Goal: Task Accomplishment & Management: Use online tool/utility

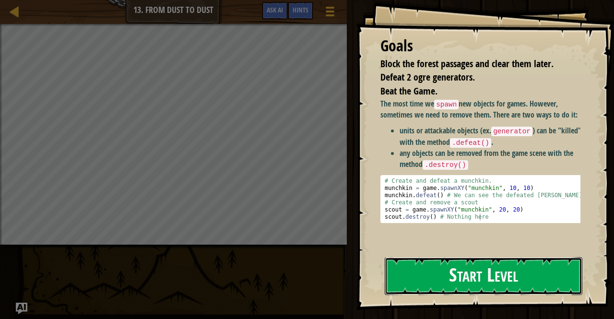
click at [480, 269] on button "Start Level" at bounding box center [484, 276] width 198 height 38
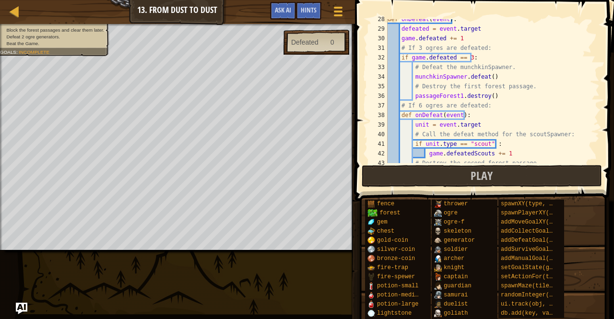
scroll to position [264, 0]
click at [493, 172] on button "Play" at bounding box center [482, 176] width 240 height 22
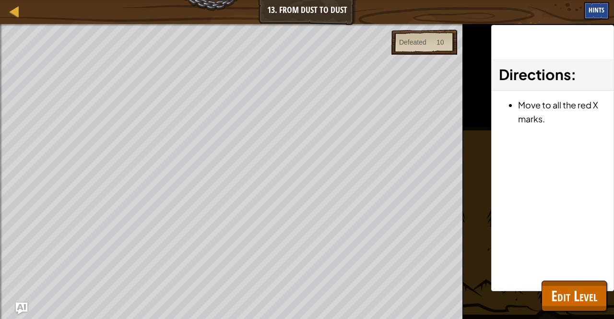
click at [600, 9] on span "Hints" at bounding box center [597, 9] width 16 height 9
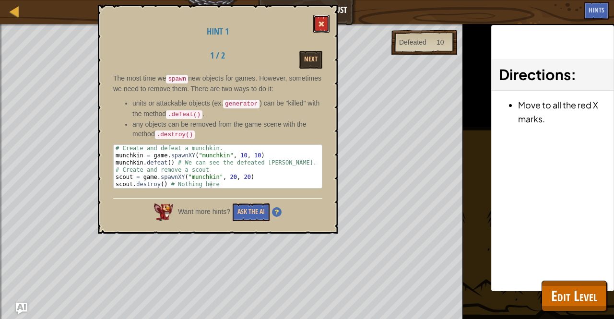
click at [323, 24] on span at bounding box center [321, 24] width 7 height 7
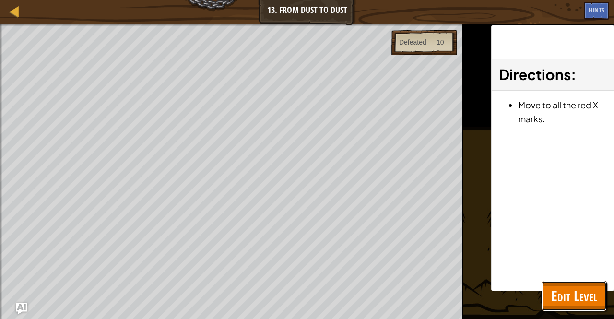
click at [570, 283] on button "Edit Level" at bounding box center [574, 296] width 65 height 31
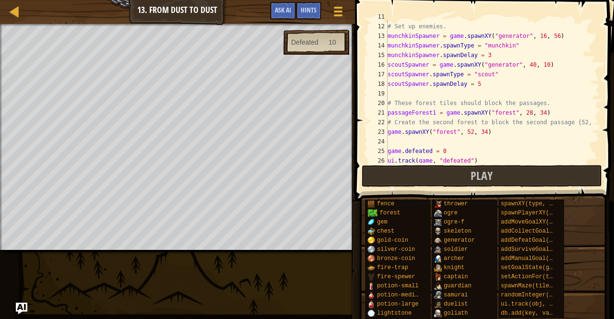
scroll to position [103, 0]
click at [389, 134] on div "# Set up enemies. munchkinSpawner = game . spawnXY ( "generator" , 16 , 56 ) mu…" at bounding box center [489, 93] width 207 height 163
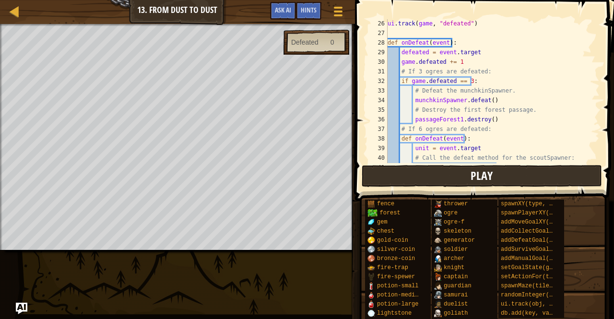
scroll to position [291, 0]
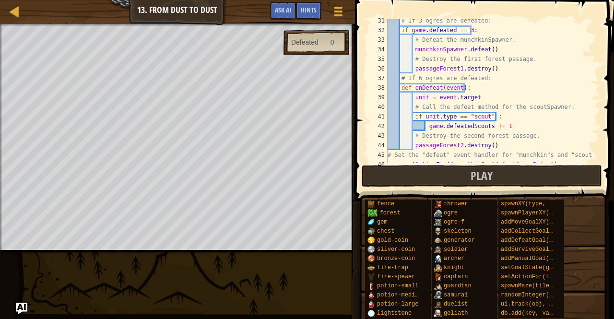
click at [448, 189] on span at bounding box center [485, 86] width 267 height 229
click at [431, 169] on button "Play" at bounding box center [482, 176] width 240 height 22
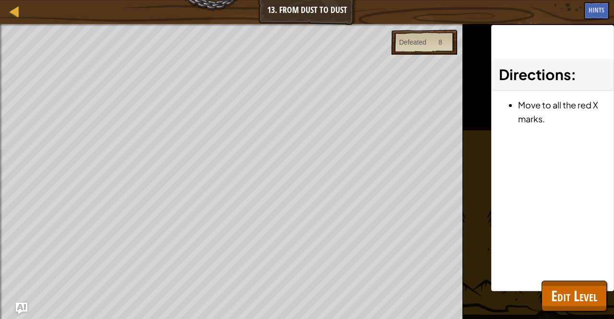
click at [0, 171] on div at bounding box center [1, 179] width 2 height 310
click at [524, 290] on div "Directions : Move to all the red X marks." at bounding box center [552, 158] width 123 height 266
click at [567, 286] on span "Edit Level" at bounding box center [574, 296] width 46 height 20
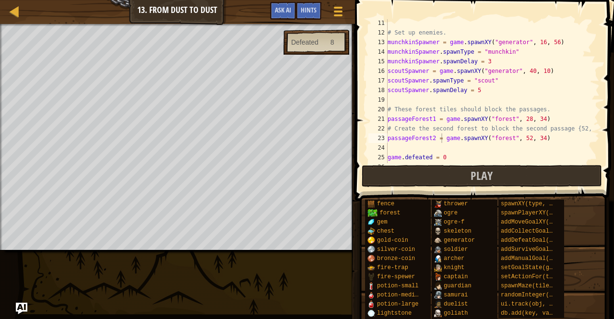
scroll to position [97, 0]
type textarea "scoutSpawner.spawnDelay = 5"
click at [491, 86] on div "# Set up enemies. munchkinSpawner = game . spawnXY ( "generator" , 16 , 56 ) mu…" at bounding box center [489, 99] width 207 height 163
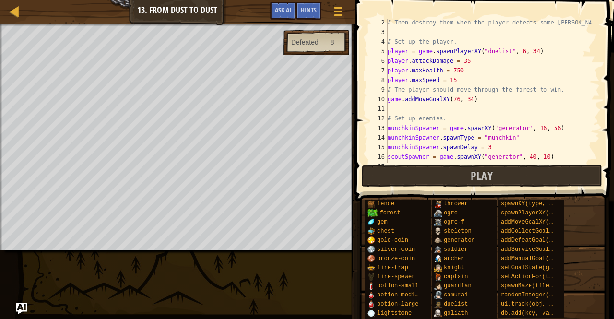
scroll to position [11, 0]
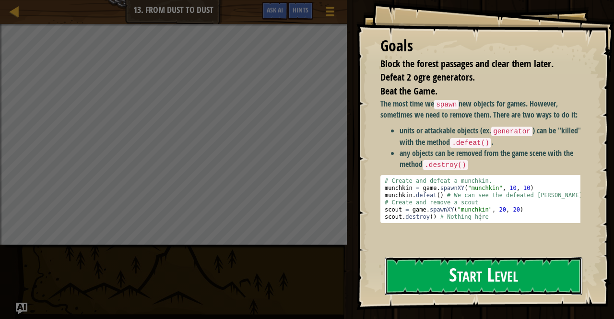
click at [447, 264] on button "Start Level" at bounding box center [484, 276] width 198 height 38
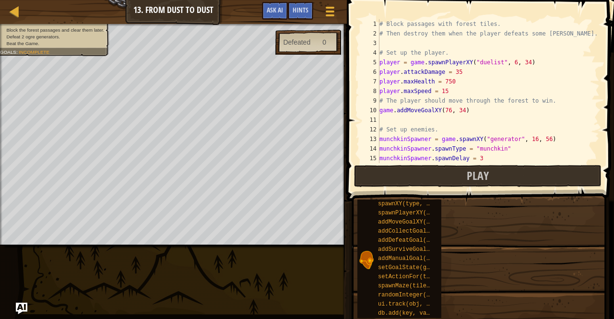
click at [429, 174] on button "Play" at bounding box center [478, 176] width 248 height 22
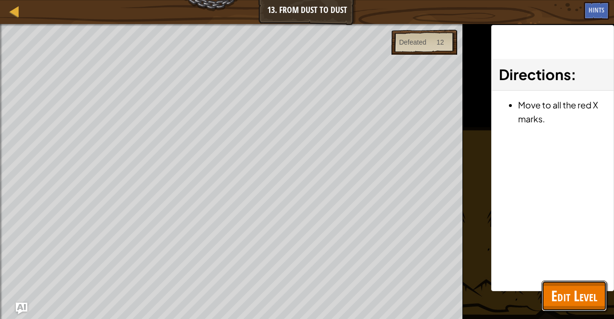
click at [578, 298] on span "Edit Level" at bounding box center [574, 296] width 46 height 20
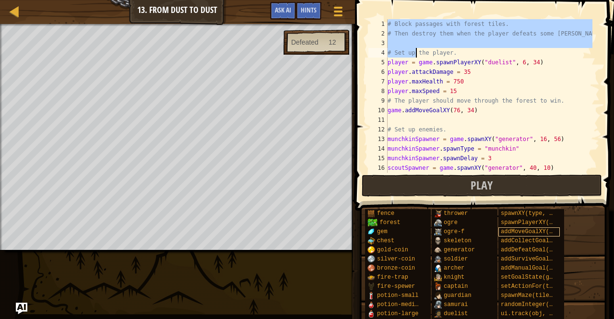
scroll to position [336, 0]
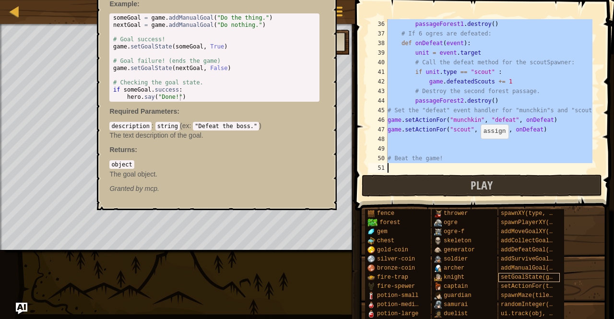
drag, startPoint x: 388, startPoint y: 24, endPoint x: 524, endPoint y: 281, distance: 290.7
click at [524, 281] on div "Hints # Block passages with forest tiles. 36 37 38 39 40 41 42 43 44 45 46 47 4…" at bounding box center [483, 157] width 262 height 314
type textarea "# Beat the game!"
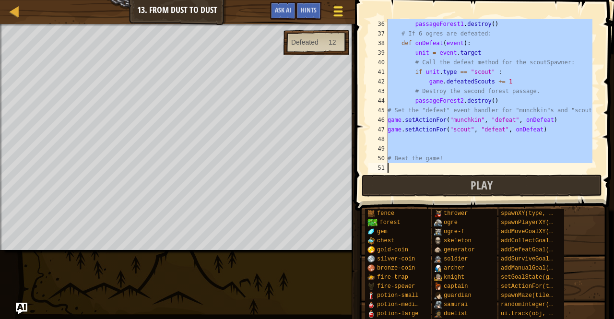
click at [336, 11] on span at bounding box center [338, 12] width 9 height 2
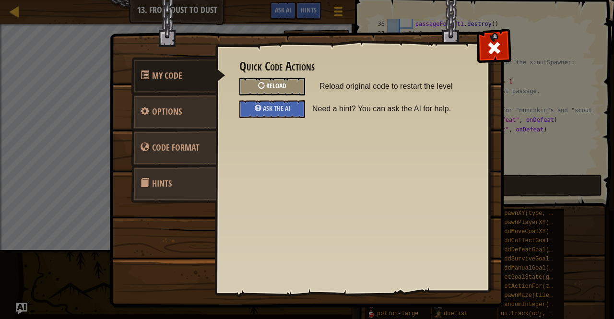
click at [294, 89] on div "Reload" at bounding box center [273, 87] width 66 height 18
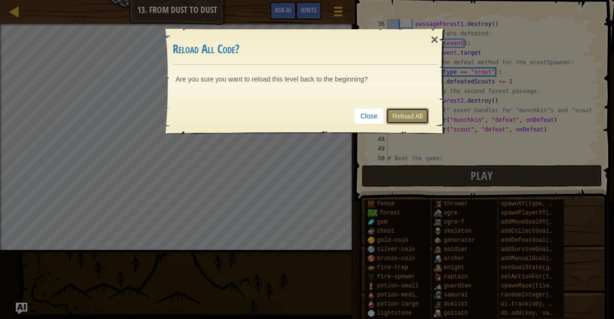
click at [410, 113] on link "Reload All" at bounding box center [407, 116] width 43 height 16
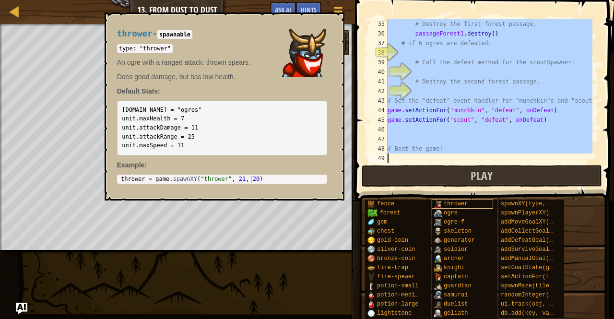
scroll to position [326, 0]
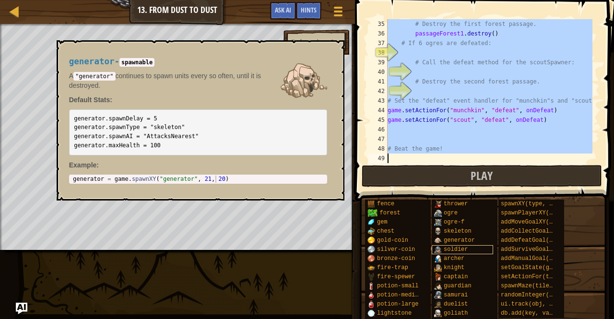
drag, startPoint x: 389, startPoint y: 22, endPoint x: 490, endPoint y: 253, distance: 252.8
click at [490, 253] on div "Hints 35 36 37 38 39 40 41 42 43 44 45 46 47 48 49 # Destroy the first forest p…" at bounding box center [483, 157] width 262 height 314
type textarea "# Beat the game!"
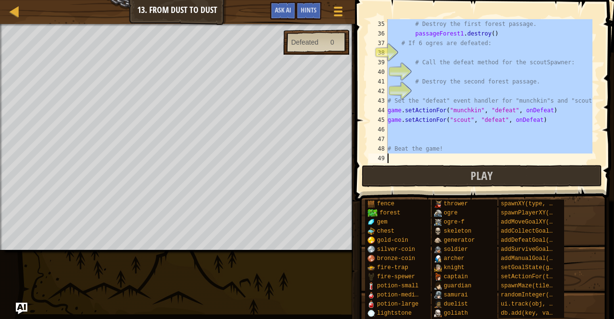
paste textarea
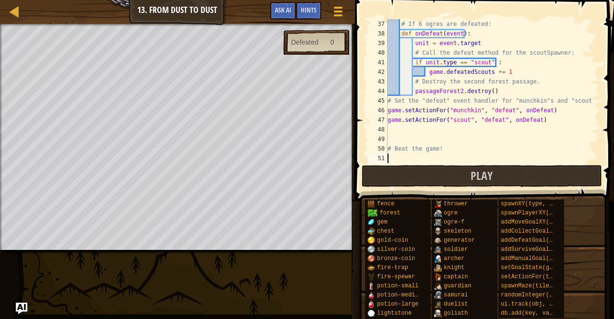
scroll to position [346, 0]
click at [492, 172] on span "Play" at bounding box center [482, 175] width 22 height 15
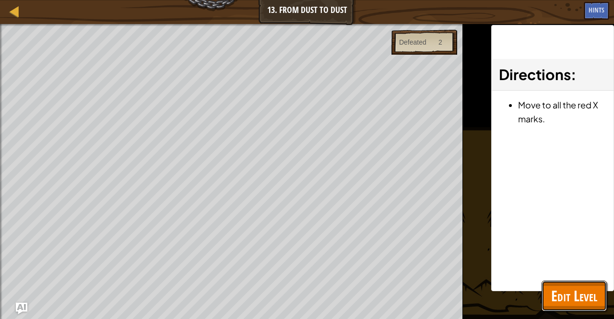
click at [583, 299] on span "Edit Level" at bounding box center [574, 296] width 46 height 20
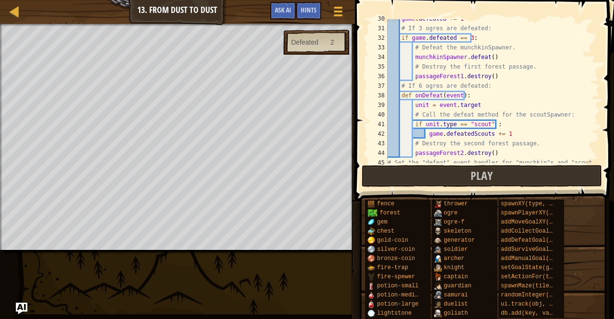
scroll to position [281, 0]
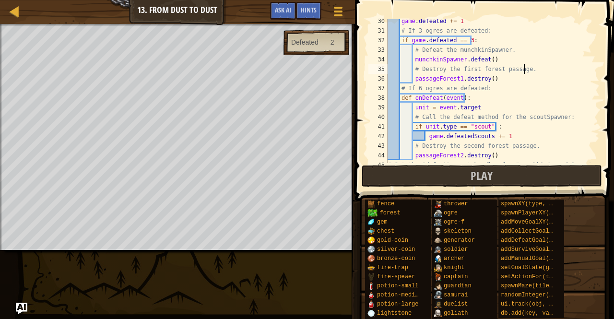
click at [523, 71] on div "game . defeated += 1 # If 3 ogres are defeated: if game . defeated == 3 : # Def…" at bounding box center [489, 97] width 207 height 163
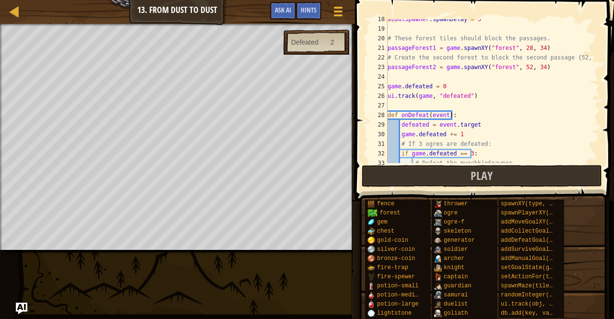
scroll to position [168, 0]
click at [517, 48] on div "scoutSpawner . spawnDelay = 5 # These forest tiles should block the passages. p…" at bounding box center [489, 95] width 207 height 163
click at [457, 91] on div "scoutSpawner . spawnDelay = 5 # These forest tiles should block the passages. p…" at bounding box center [489, 95] width 207 height 163
click at [521, 48] on div "scoutSpawner . spawnDelay = 5 # These forest tiles should block the passages. p…" at bounding box center [489, 95] width 207 height 163
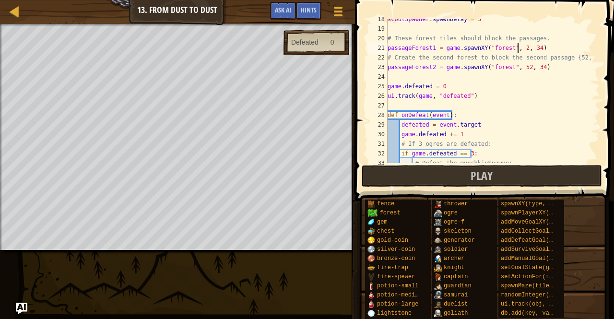
scroll to position [4, 11]
click at [281, 14] on span "Ask AI" at bounding box center [283, 9] width 16 height 9
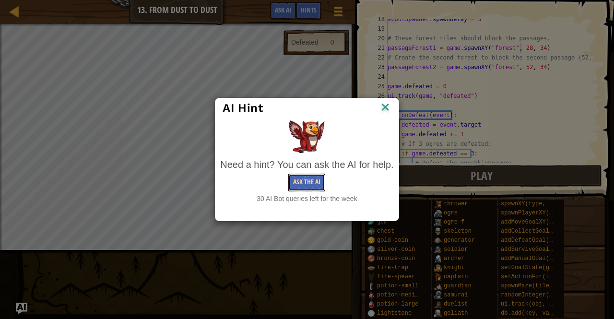
click at [311, 179] on button "Ask the AI" at bounding box center [306, 183] width 37 height 18
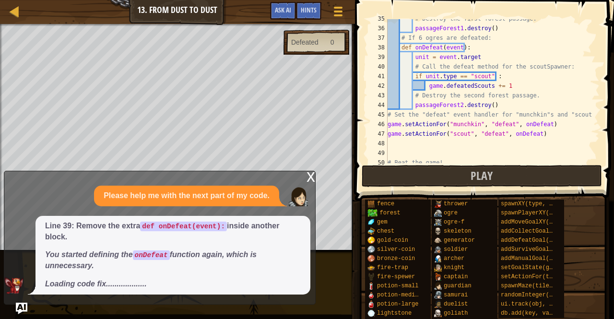
scroll to position [332, 0]
drag, startPoint x: 467, startPoint y: 45, endPoint x: 399, endPoint y: 49, distance: 67.8
click at [399, 49] on div "# Destroy the first forest passage. passageForest1 . destroy ( ) # If 6 ogres a…" at bounding box center [489, 95] width 207 height 163
type textarea "def onDefeat(event):"
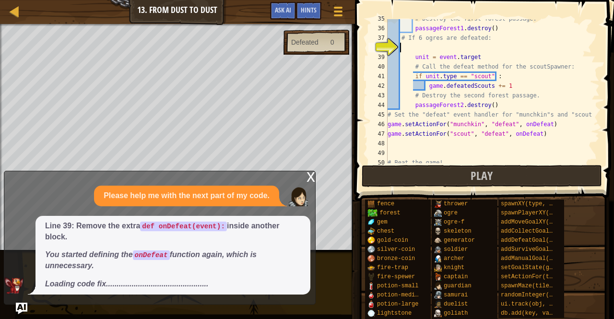
scroll to position [4, 0]
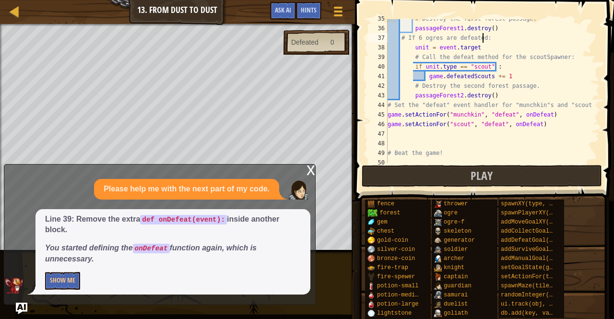
click at [68, 293] on div "Line 39: Remove the extra def onDefeat(event): inside another block. You starte…" at bounding box center [173, 251] width 275 height 85
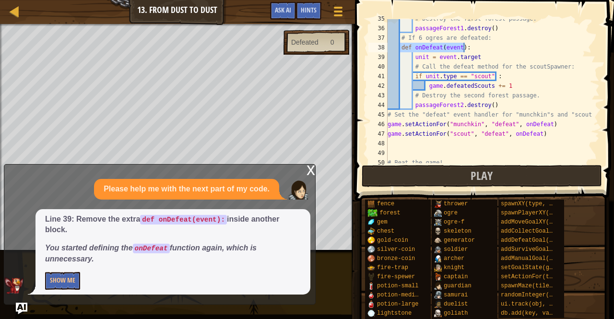
click at [67, 272] on div "Line 39: Remove the extra def onDefeat(event): inside another block. You starte…" at bounding box center [173, 251] width 275 height 85
click at [74, 274] on button "Show Me" at bounding box center [62, 281] width 35 height 18
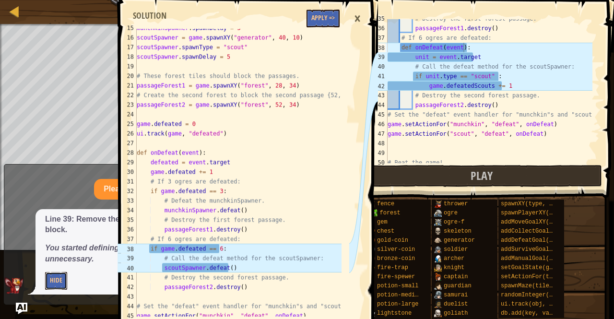
scroll to position [142, 0]
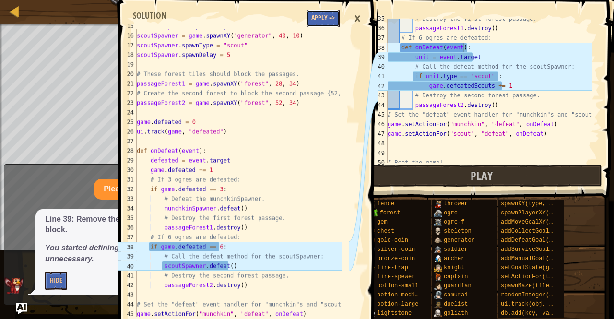
click at [324, 21] on button "Apply =>" at bounding box center [323, 19] width 33 height 18
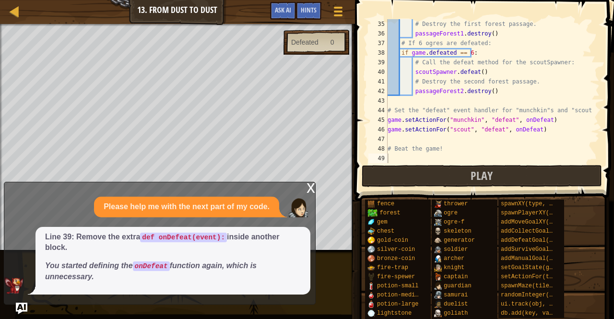
scroll to position [326, 0]
click at [453, 169] on button "Play" at bounding box center [482, 176] width 240 height 22
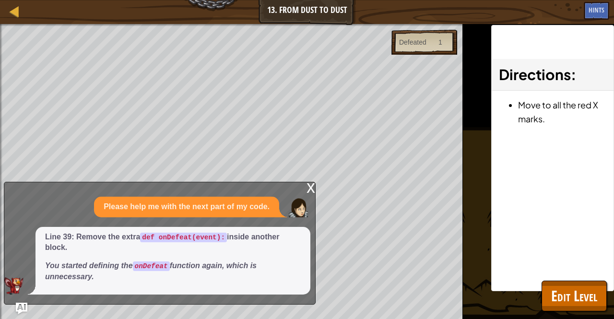
click at [309, 192] on div "x" at bounding box center [311, 187] width 9 height 10
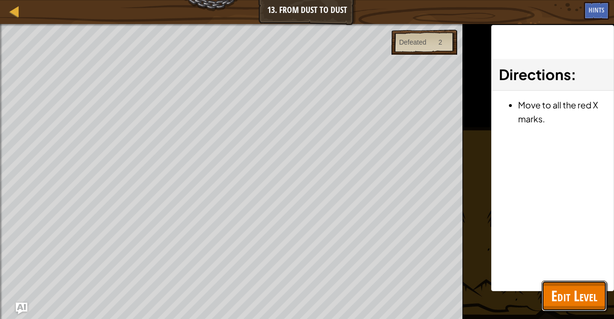
click at [583, 287] on span "Edit Level" at bounding box center [574, 296] width 46 height 20
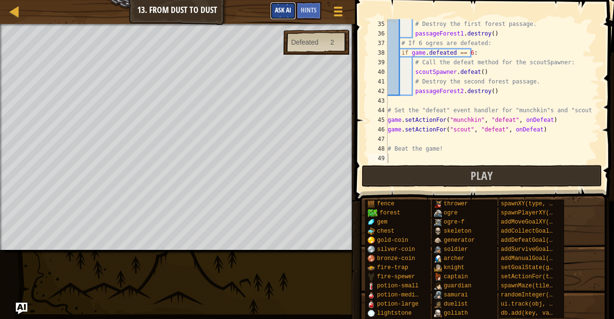
click at [278, 9] on span "Ask AI" at bounding box center [283, 9] width 16 height 9
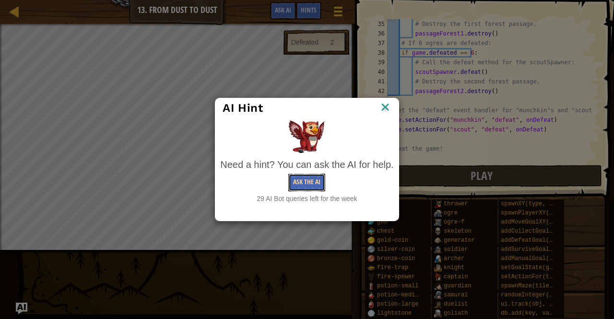
click at [306, 179] on button "Ask the AI" at bounding box center [306, 183] width 37 height 18
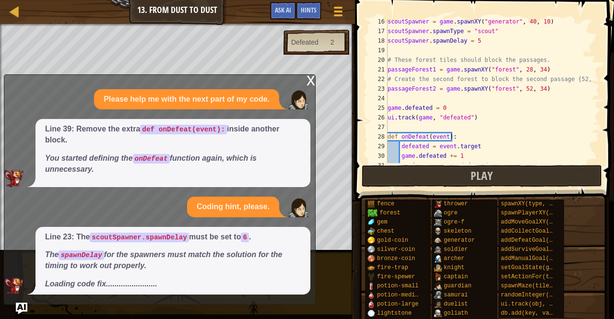
scroll to position [146, 0]
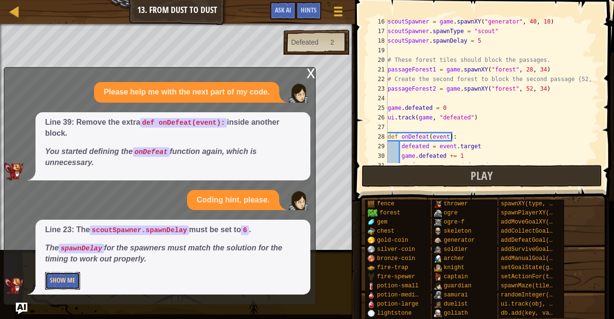
click at [71, 277] on button "Show Me" at bounding box center [62, 281] width 35 height 18
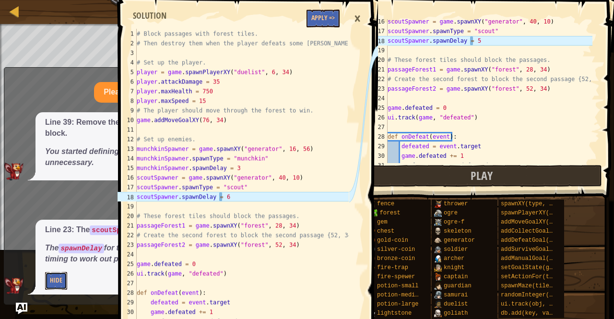
scroll to position [0, 0]
click at [483, 39] on div "scoutSpawner = game . spawnXY ( "generator" , 40 , 10 ) scoutSpawner . spawnTyp…" at bounding box center [489, 98] width 207 height 163
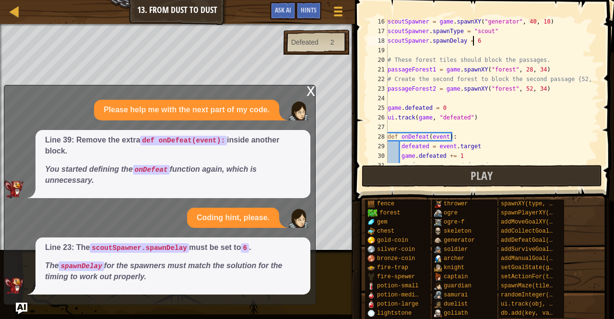
scroll to position [4, 7]
type textarea "scoutSpawner.spawnDelay = 6"
click at [287, 10] on span "Ask AI" at bounding box center [283, 9] width 16 height 9
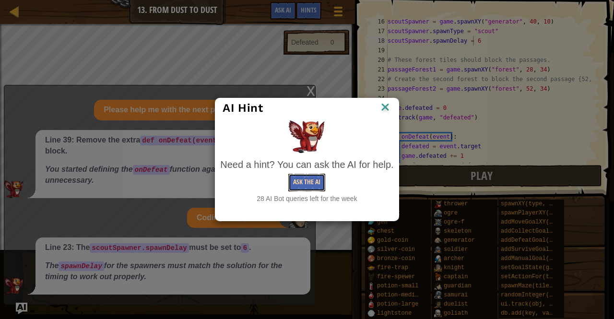
click at [306, 185] on button "Ask the AI" at bounding box center [306, 183] width 37 height 18
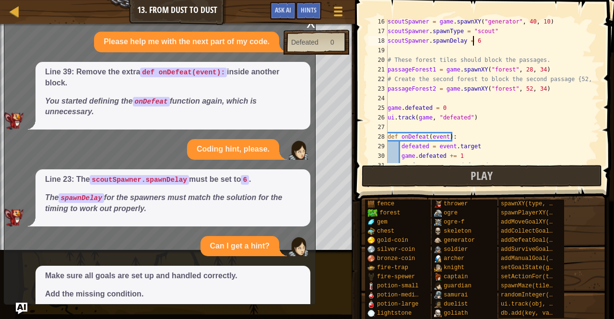
scroll to position [53, 0]
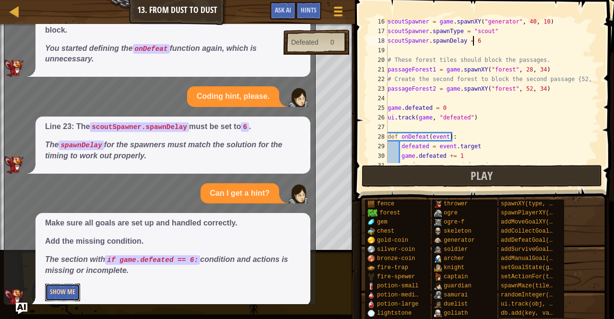
click at [57, 284] on button "Show Me" at bounding box center [62, 293] width 35 height 18
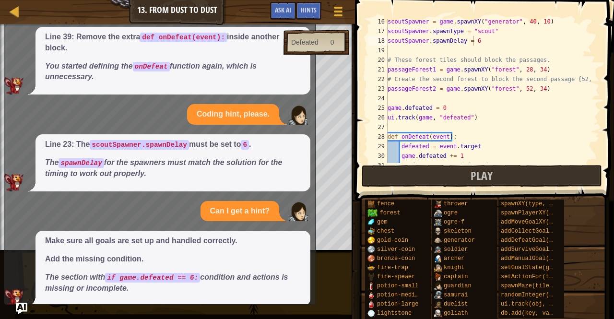
scroll to position [182, 0]
drag, startPoint x: 137, startPoint y: 33, endPoint x: 227, endPoint y: 317, distance: 297.4
click at [227, 317] on div "Map Game Development 2 13. From Dust to Dust Game Menu Done Hints Ask AI # Bloc…" at bounding box center [307, 159] width 614 height 319
type textarea "# Beat the game!"
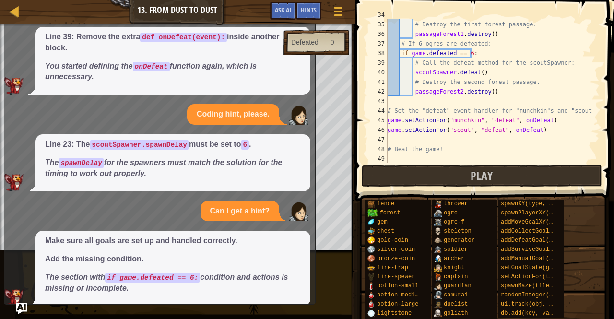
scroll to position [326, 0]
click at [279, 236] on p "Make sure all goals are set up and handled correctly." at bounding box center [173, 241] width 256 height 11
click at [273, 14] on button "Ask AI" at bounding box center [283, 11] width 26 height 18
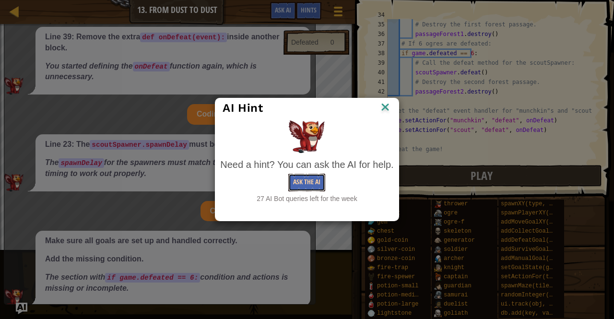
click at [306, 182] on button "Ask the AI" at bounding box center [306, 183] width 37 height 18
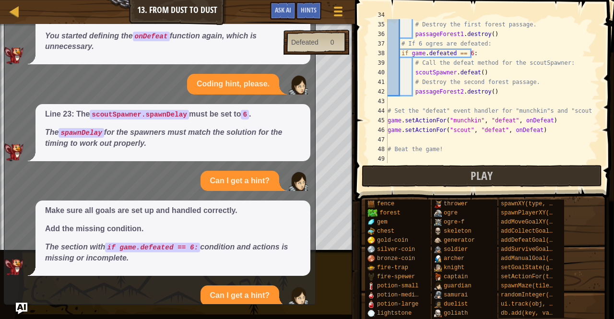
scroll to position [168, 0]
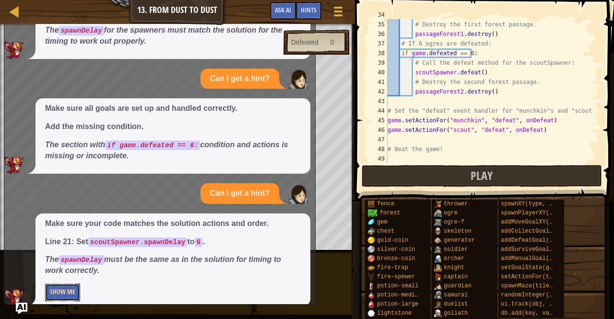
click at [72, 284] on button "Show Me" at bounding box center [62, 293] width 35 height 18
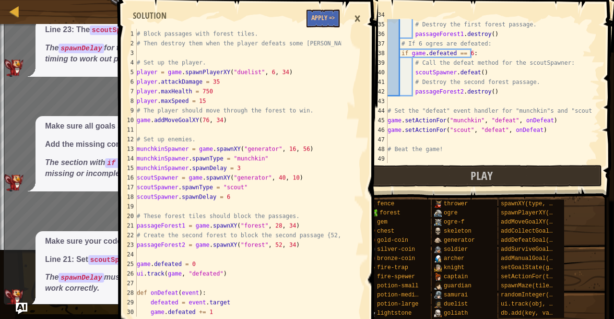
scroll to position [0, 0]
click at [325, 19] on button "Apply =>" at bounding box center [323, 19] width 33 height 18
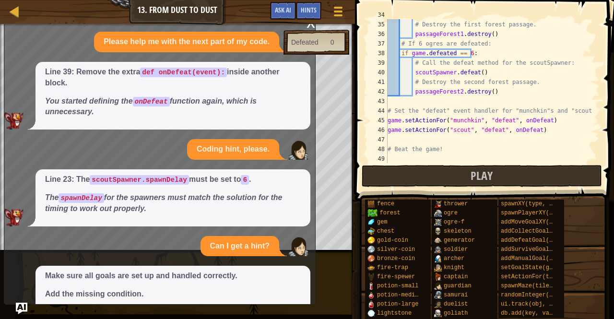
click at [310, 26] on div "x" at bounding box center [311, 22] width 9 height 10
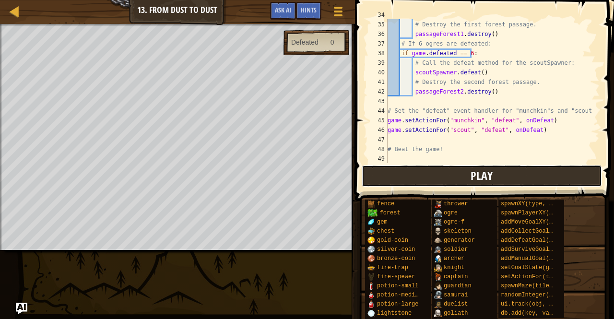
click at [446, 172] on button "Play" at bounding box center [482, 176] width 240 height 22
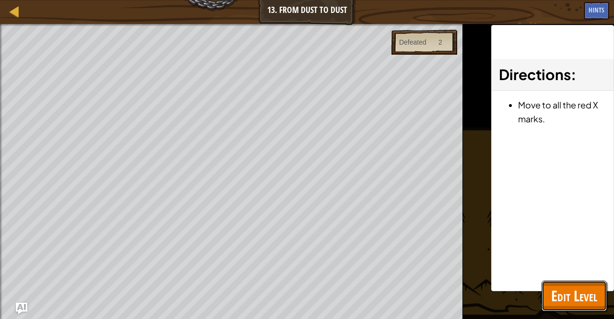
click at [569, 304] on span "Edit Level" at bounding box center [574, 296] width 46 height 20
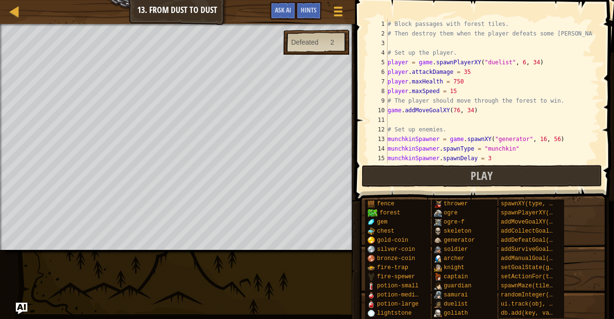
drag, startPoint x: 387, startPoint y: 24, endPoint x: 403, endPoint y: 41, distance: 23.1
click at [403, 41] on div "scoutSpawner.spawnDelay = 6 1 2 3 4 5 6 7 8 9 10 11 12 13 14 15 16 # Block pass…" at bounding box center [483, 91] width 233 height 144
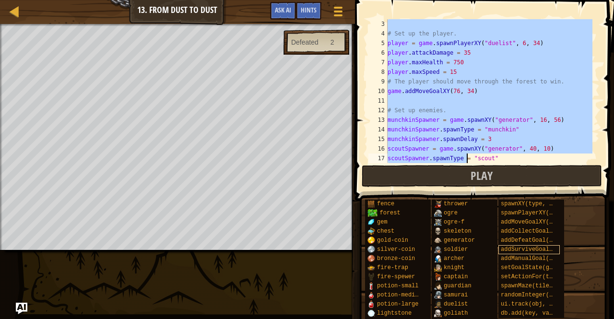
scroll to position [326, 0]
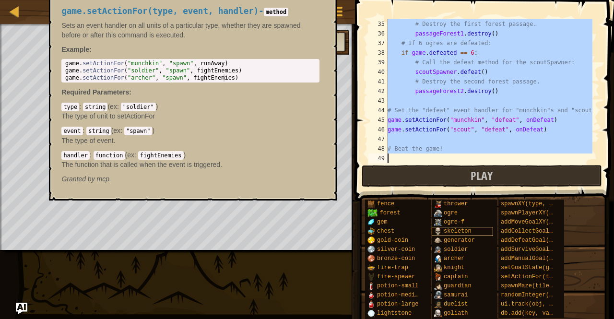
drag, startPoint x: 389, startPoint y: 25, endPoint x: 472, endPoint y: 233, distance: 224.4
click at [502, 287] on div "Hints scoutSpawner.spawnDelay = 6 35 36 37 38 39 40 41 42 43 44 45 46 47 48 49 …" at bounding box center [483, 157] width 262 height 314
type textarea "# Beat the game!"
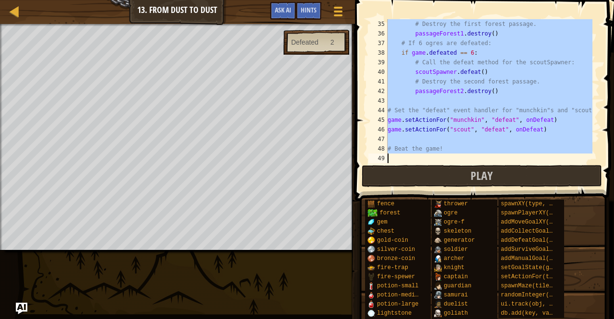
paste textarea
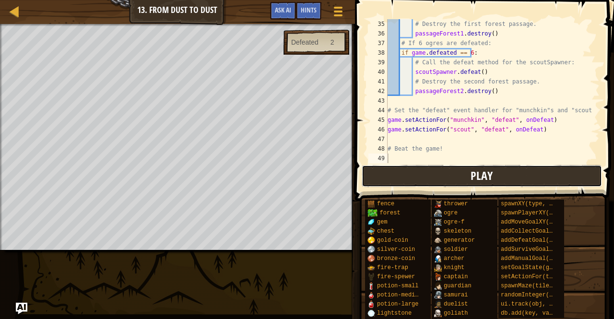
click at [452, 175] on button "Play" at bounding box center [482, 176] width 240 height 22
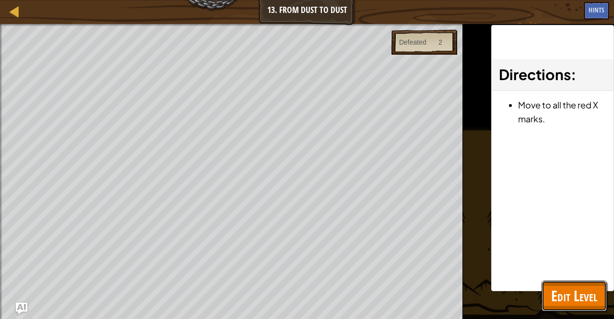
click at [575, 286] on span "Edit Level" at bounding box center [574, 296] width 46 height 20
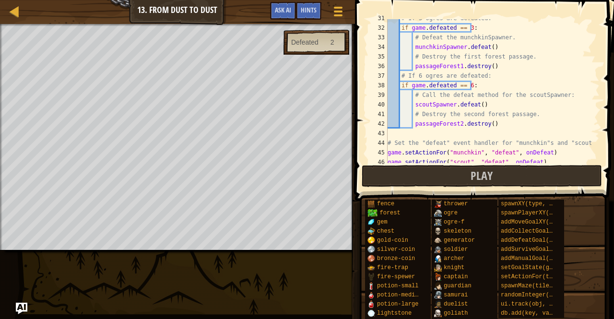
scroll to position [326, 0]
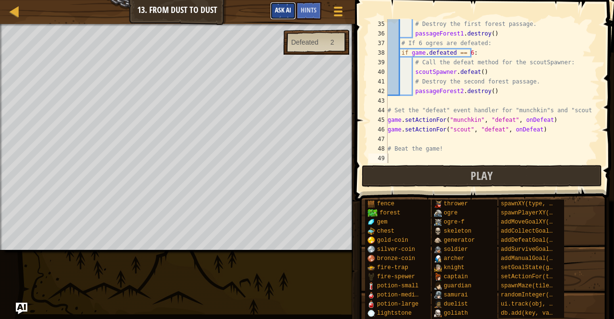
click at [294, 15] on button "Ask AI" at bounding box center [283, 11] width 26 height 18
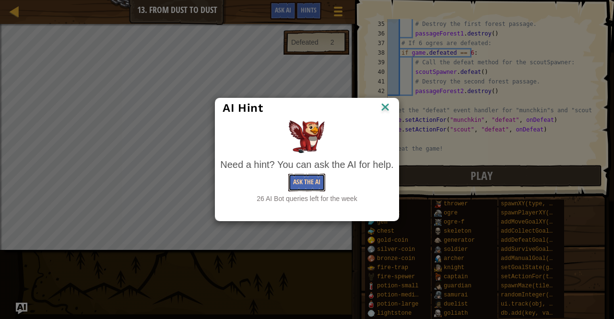
click at [325, 180] on button "Ask the AI" at bounding box center [306, 183] width 37 height 18
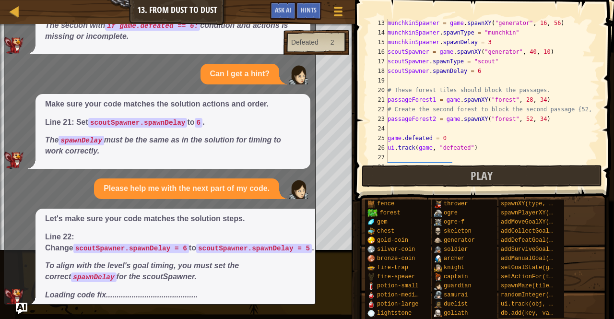
scroll to position [116, 0]
click at [474, 71] on div "munchkinSpawner = game . spawnXY ( "generator" , 16 , 56 ) munchkinSpawner . sp…" at bounding box center [489, 99] width 207 height 163
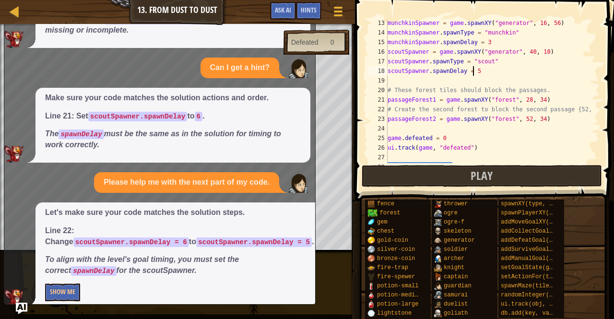
scroll to position [0, 0]
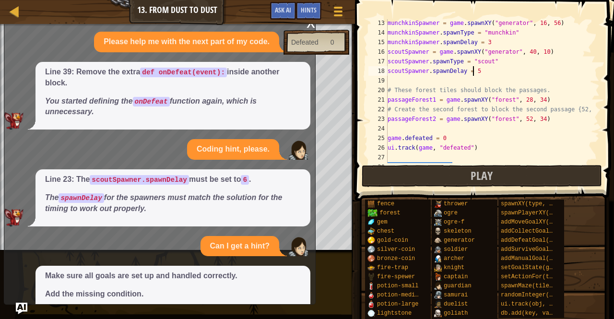
type textarea "scoutSpawner.spawnDelay = 5"
click at [312, 24] on div "x" at bounding box center [311, 22] width 9 height 10
